Goal: Navigation & Orientation: Find specific page/section

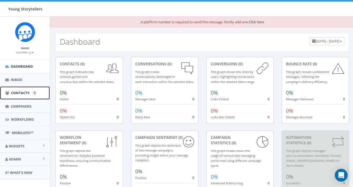
click at [27, 96] on link "Contacts" at bounding box center [25, 92] width 50 height 13
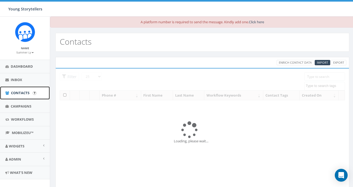
click at [24, 86] on link "Contacts" at bounding box center [25, 92] width 50 height 13
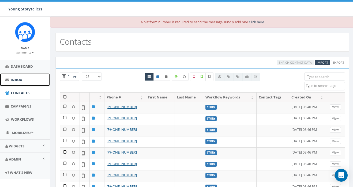
click at [24, 81] on link "Inbox" at bounding box center [25, 79] width 50 height 13
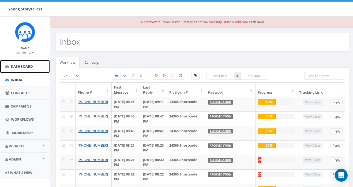
click at [23, 67] on span "Dashboard" at bounding box center [22, 66] width 22 height 5
